Goal: Information Seeking & Learning: Check status

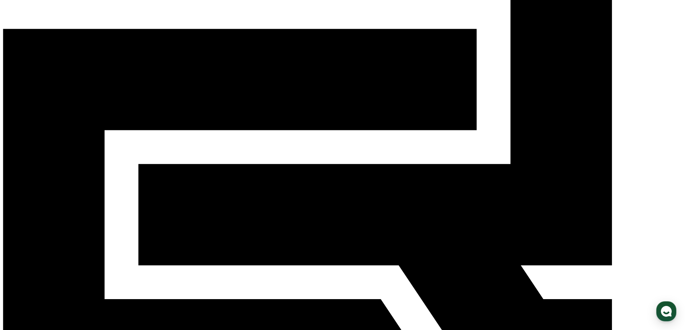
scroll to position [156, 0]
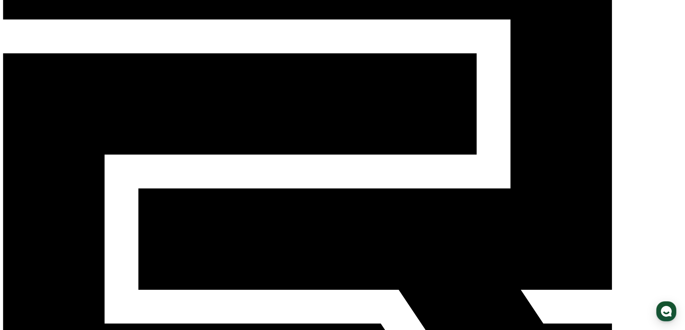
scroll to position [84, 0]
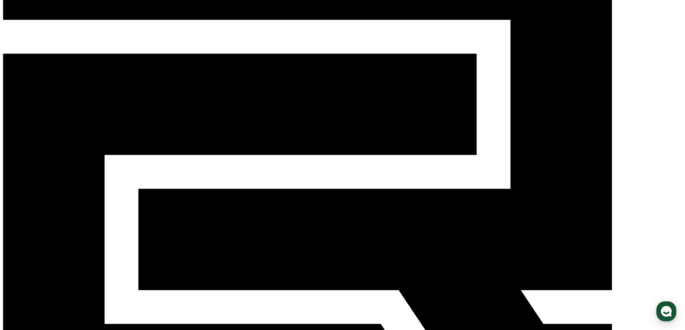
drag, startPoint x: 535, startPoint y: 157, endPoint x: 595, endPoint y: 207, distance: 79.1
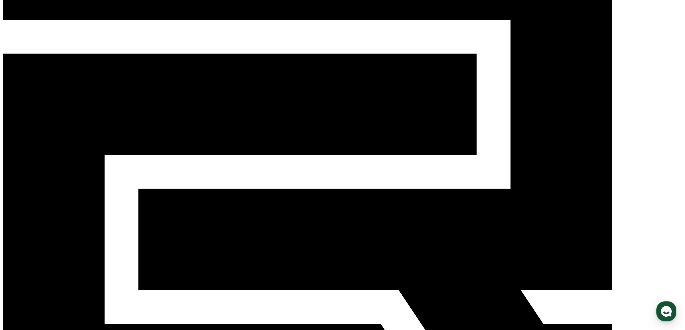
drag, startPoint x: 505, startPoint y: 151, endPoint x: 508, endPoint y: 169, distance: 18.8
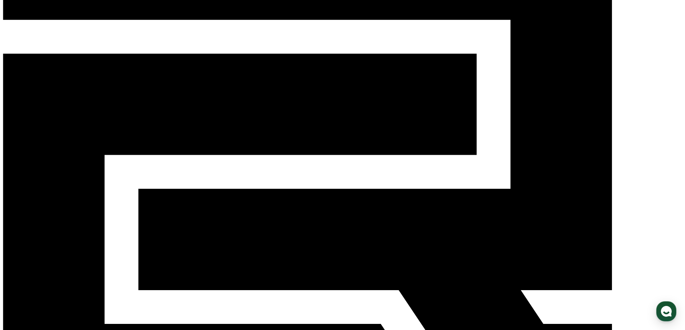
drag, startPoint x: 514, startPoint y: 165, endPoint x: 575, endPoint y: 188, distance: 64.6
